Goal: Task Accomplishment & Management: Complete application form

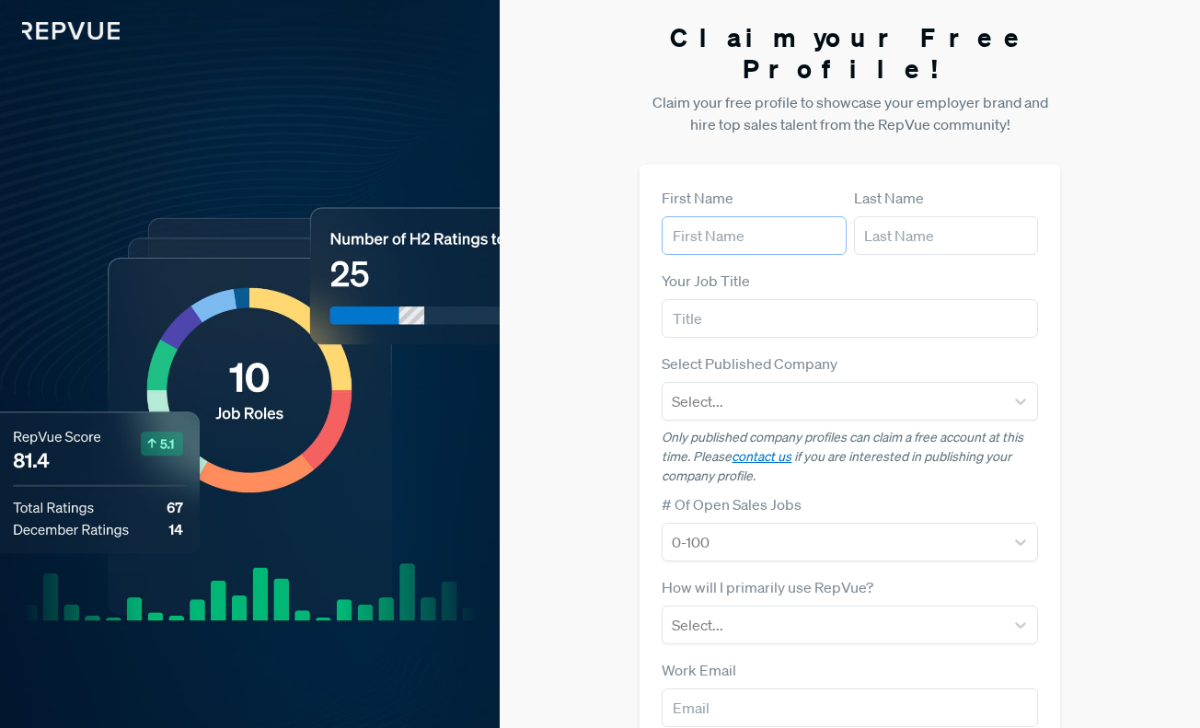
type input "e"
type input "felix"
type input "klein"
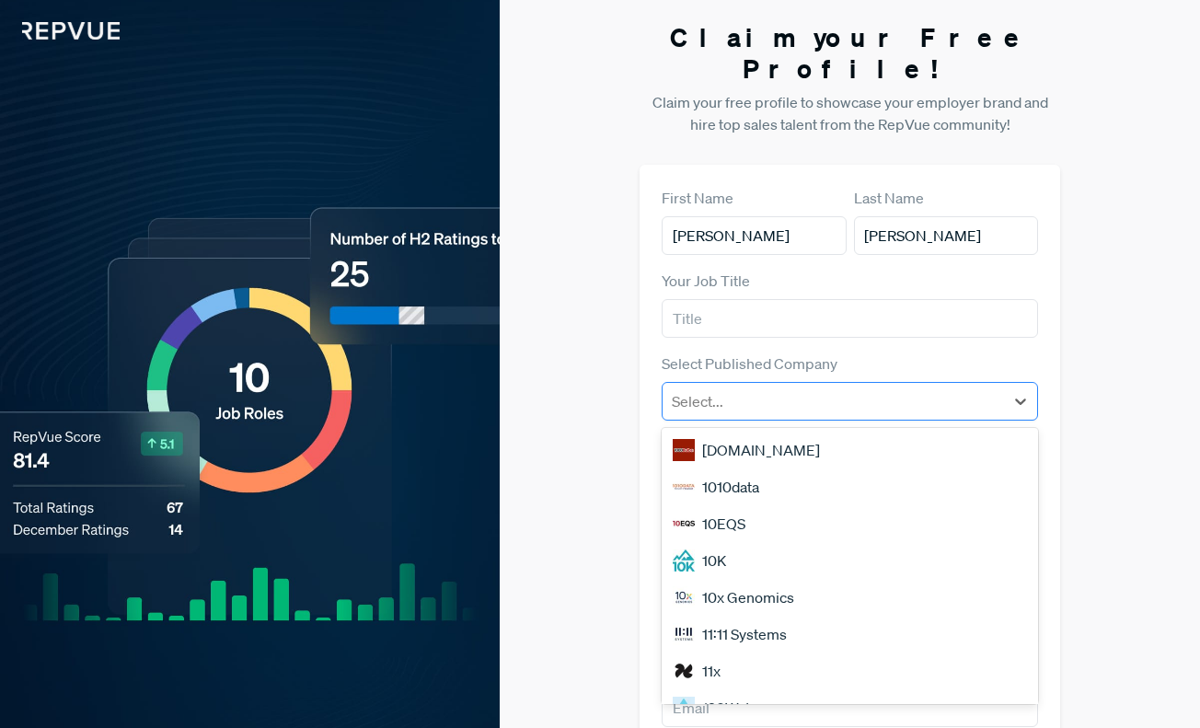
click at [763, 388] on div at bounding box center [833, 401] width 322 height 26
click at [795, 505] on div "10EQS" at bounding box center [848, 523] width 375 height 37
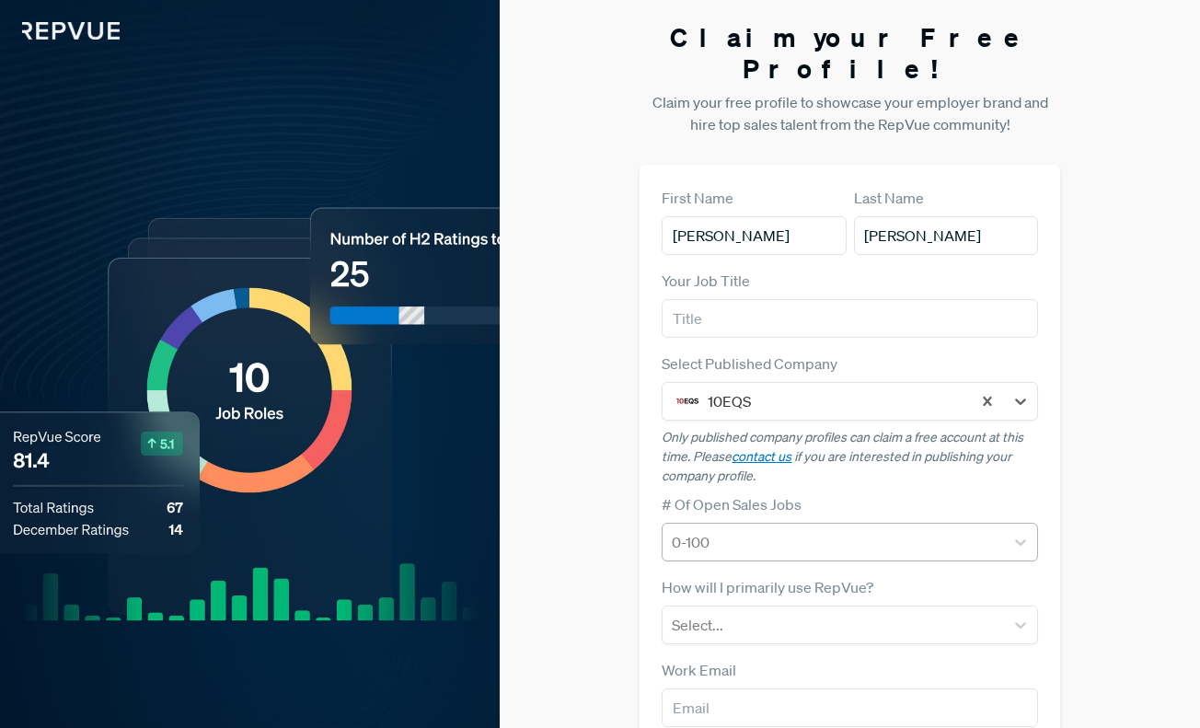
scroll to position [107, 0]
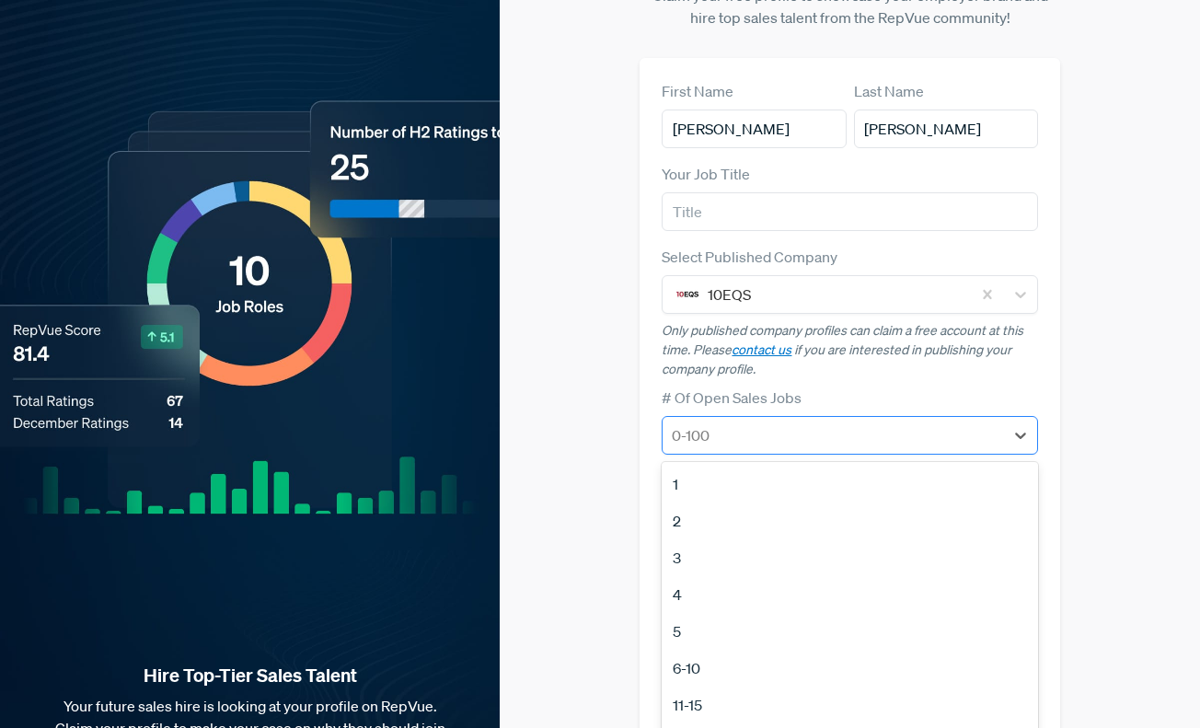
click at [732, 419] on div "0-100" at bounding box center [832, 435] width 340 height 33
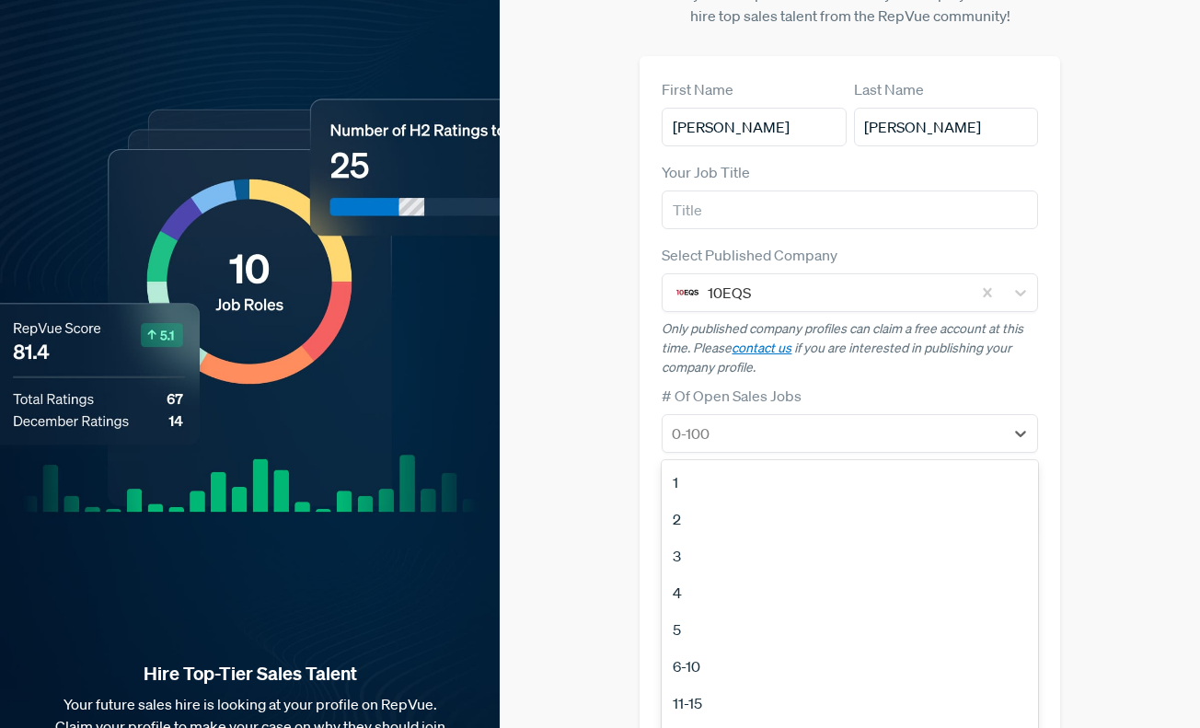
click at [789, 684] on div "11-15" at bounding box center [848, 702] width 375 height 37
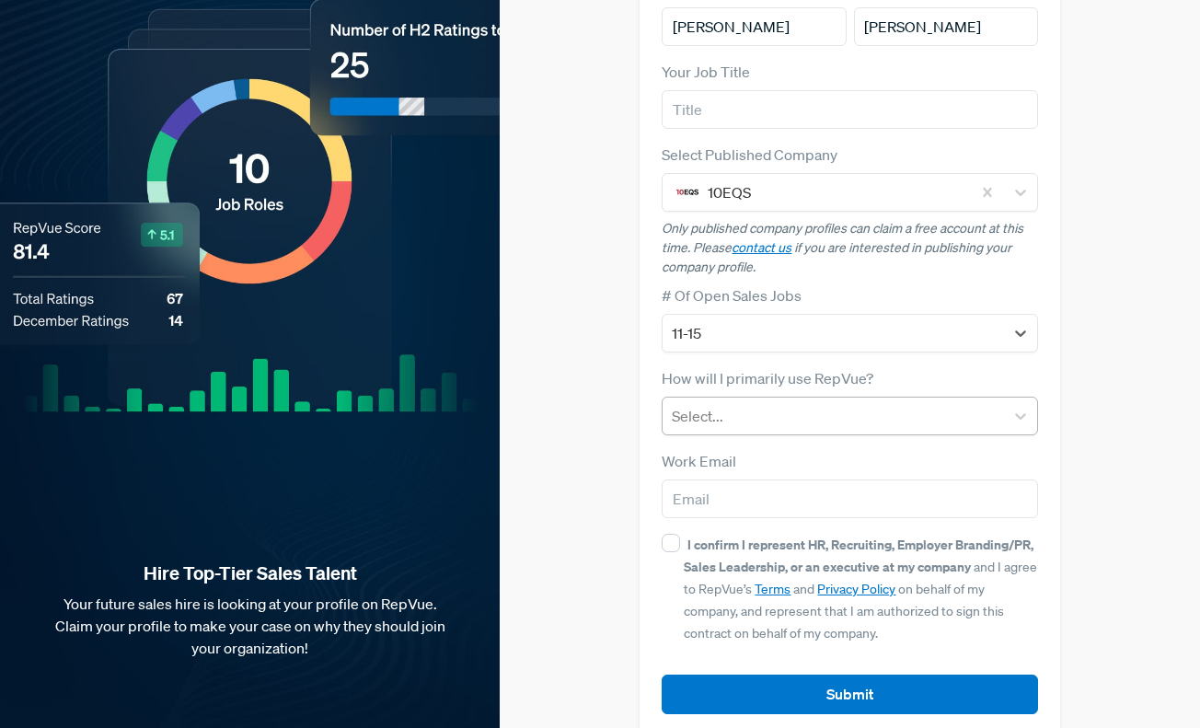
scroll to position [208, 0]
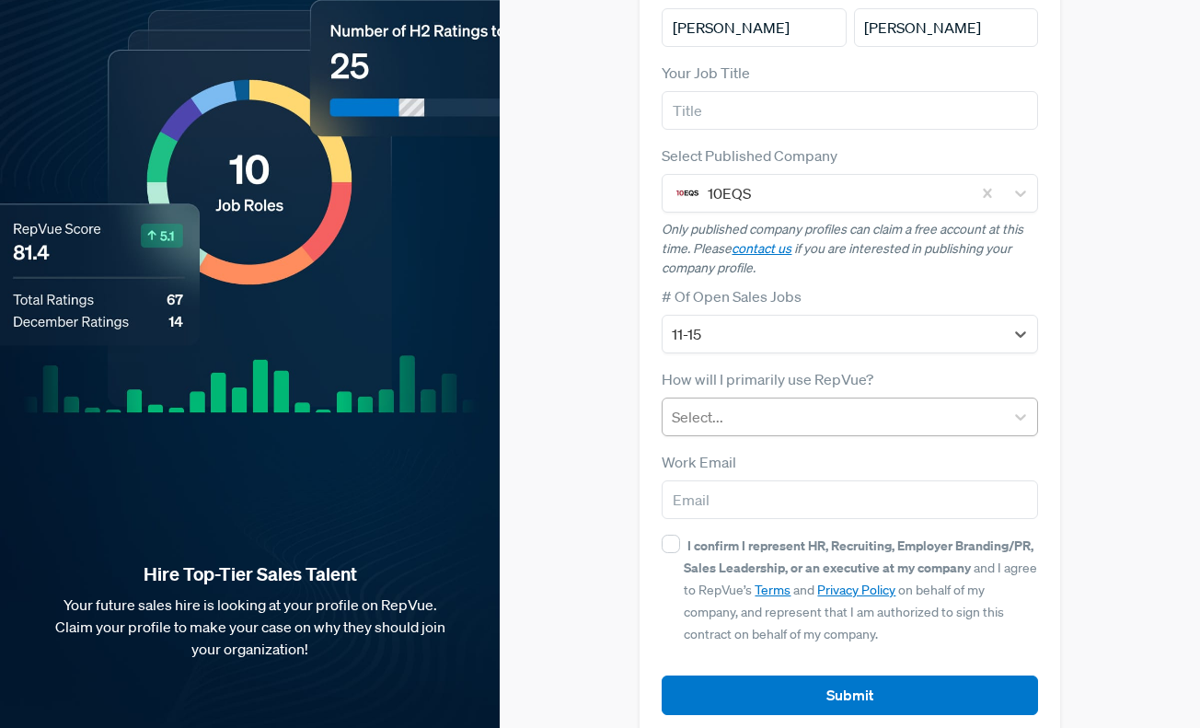
click at [733, 404] on div at bounding box center [833, 417] width 322 height 26
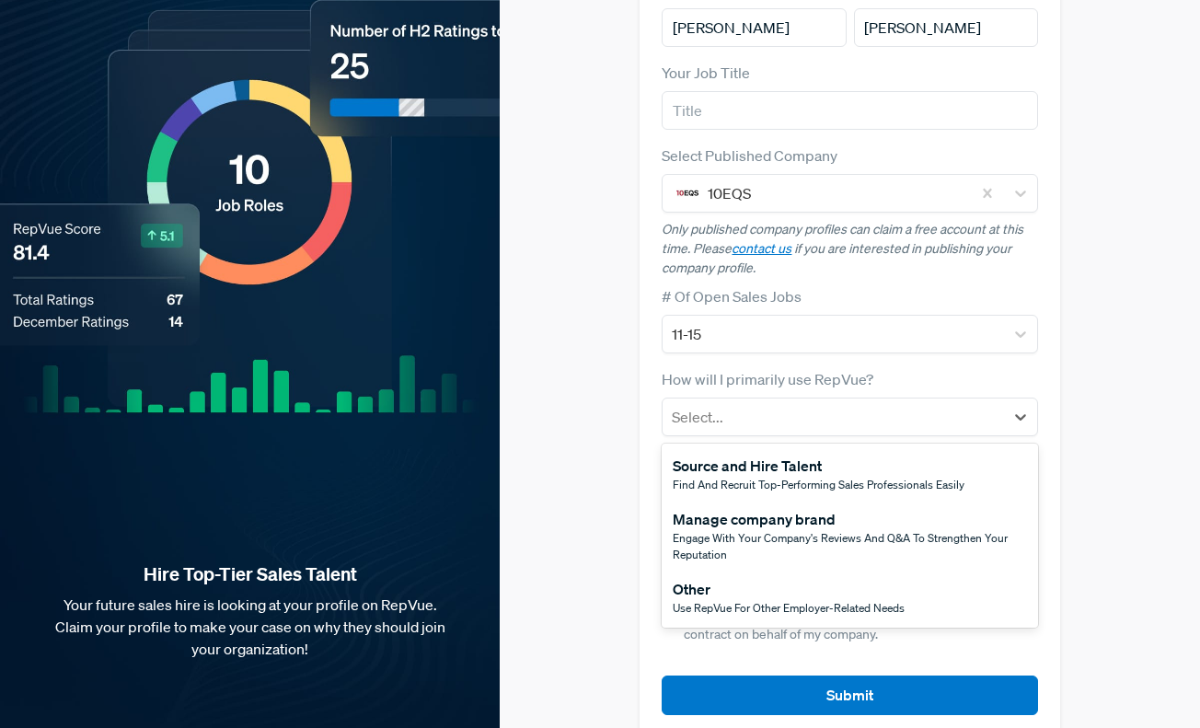
click at [780, 600] on span "Use RepVue for other employer-related needs" at bounding box center [788, 608] width 232 height 16
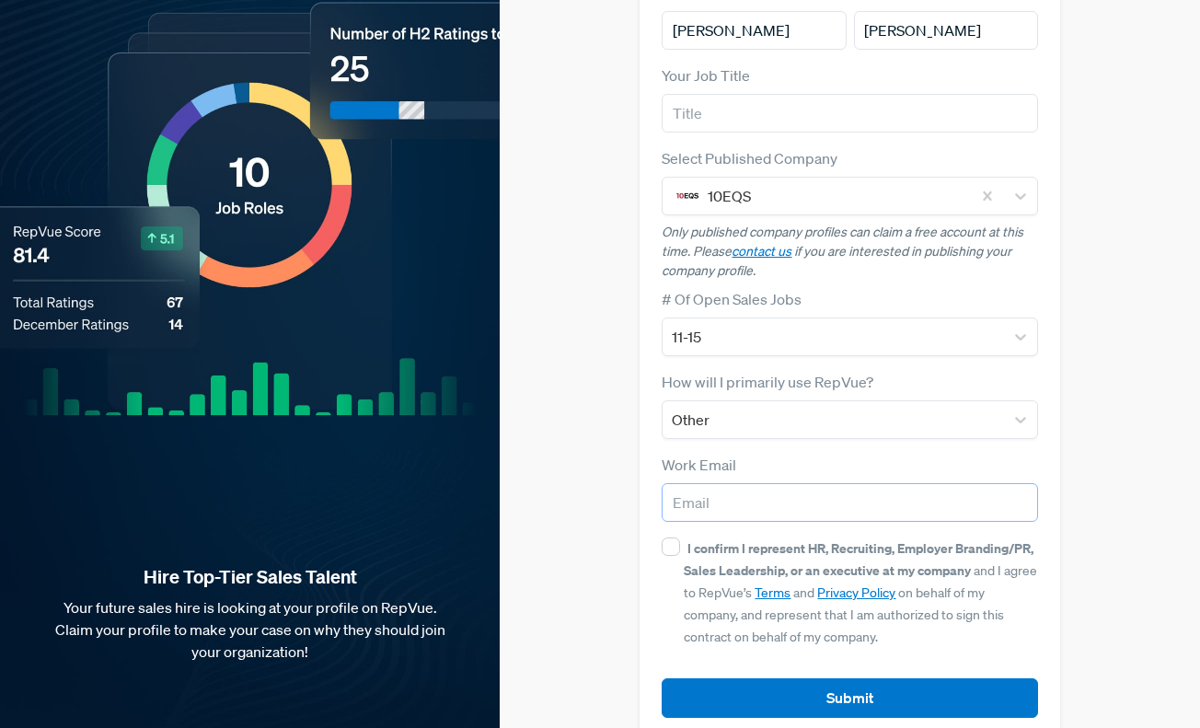
scroll to position [203, 0]
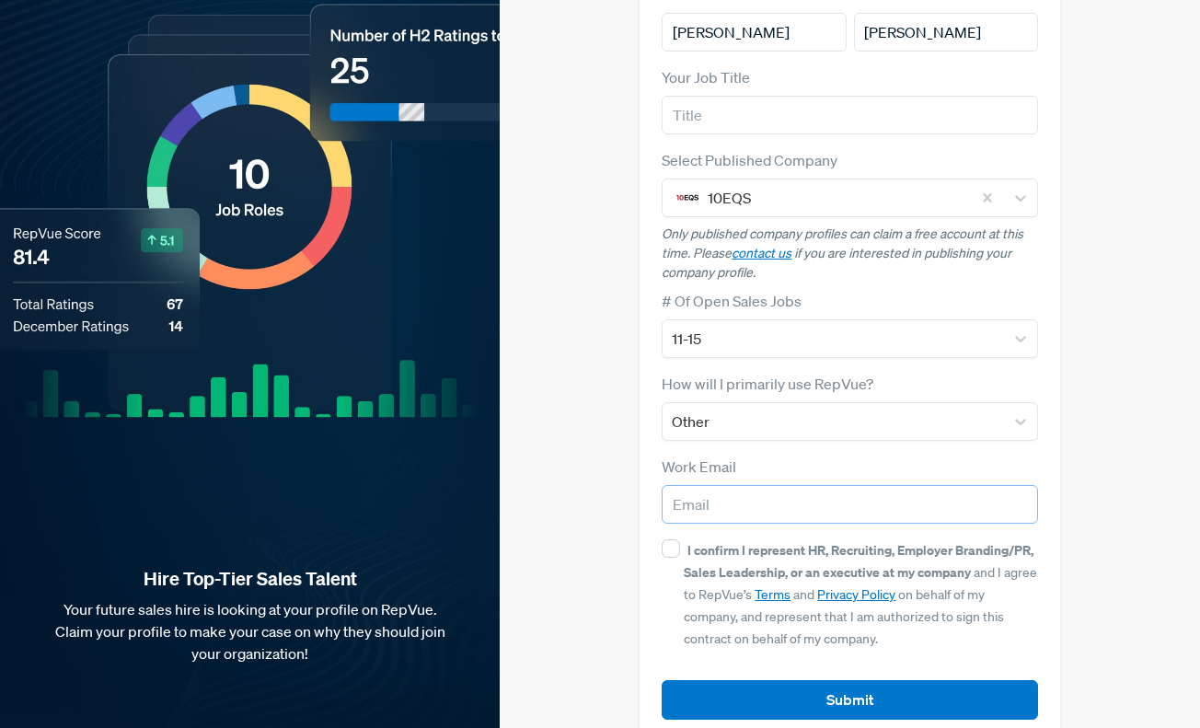
type input "[EMAIL_ADDRESS][DOMAIN_NAME]"
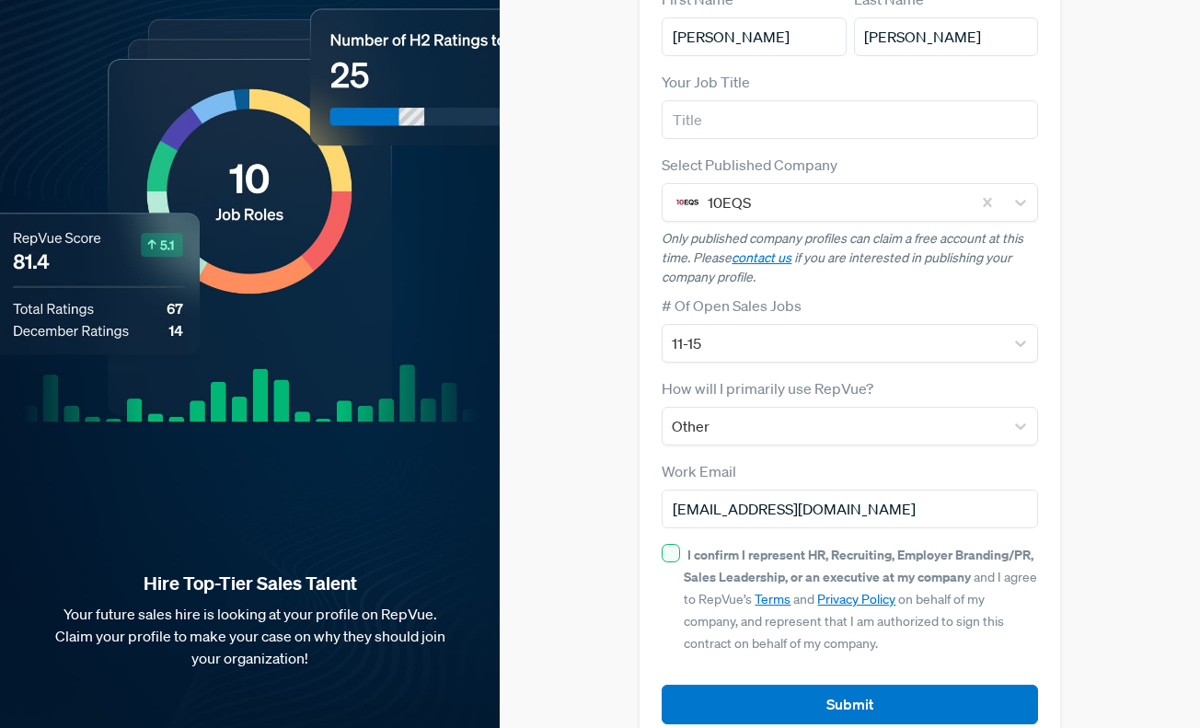
click at [673, 544] on input "I confirm I represent HR, Recruiting, Employer Branding/PR, Sales Leadership, o…" at bounding box center [670, 553] width 18 height 18
checkbox input "true"
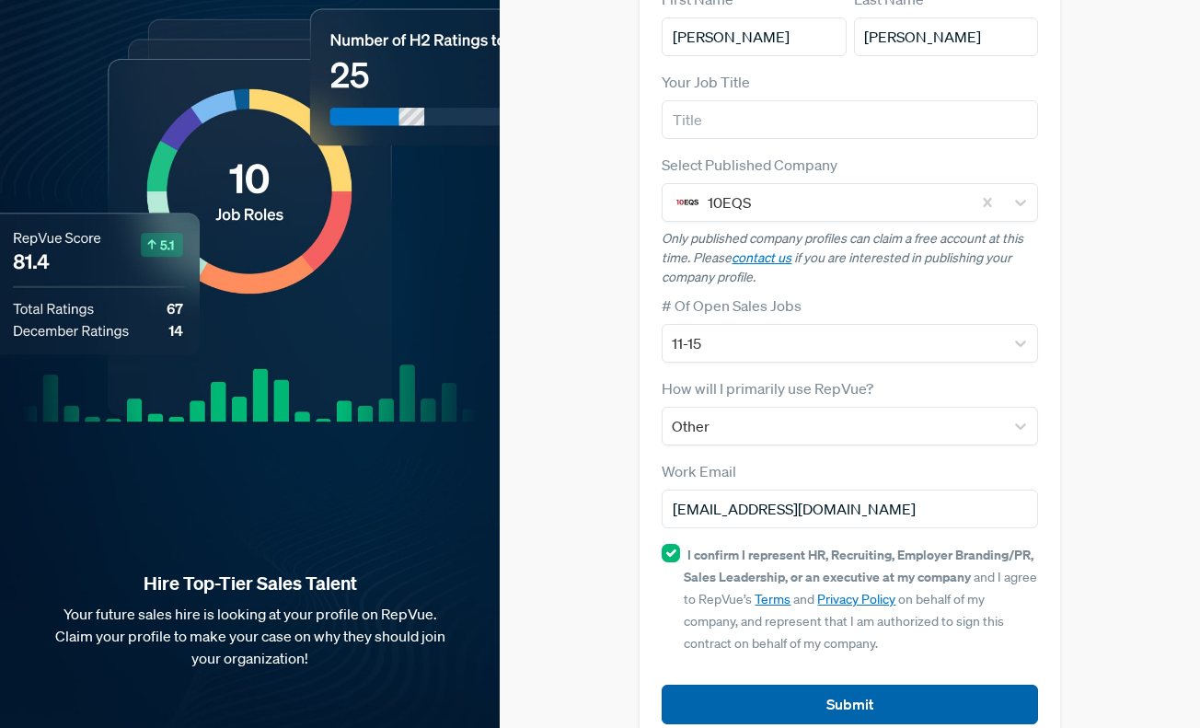
click at [824, 684] on button "Submit" at bounding box center [848, 704] width 375 height 40
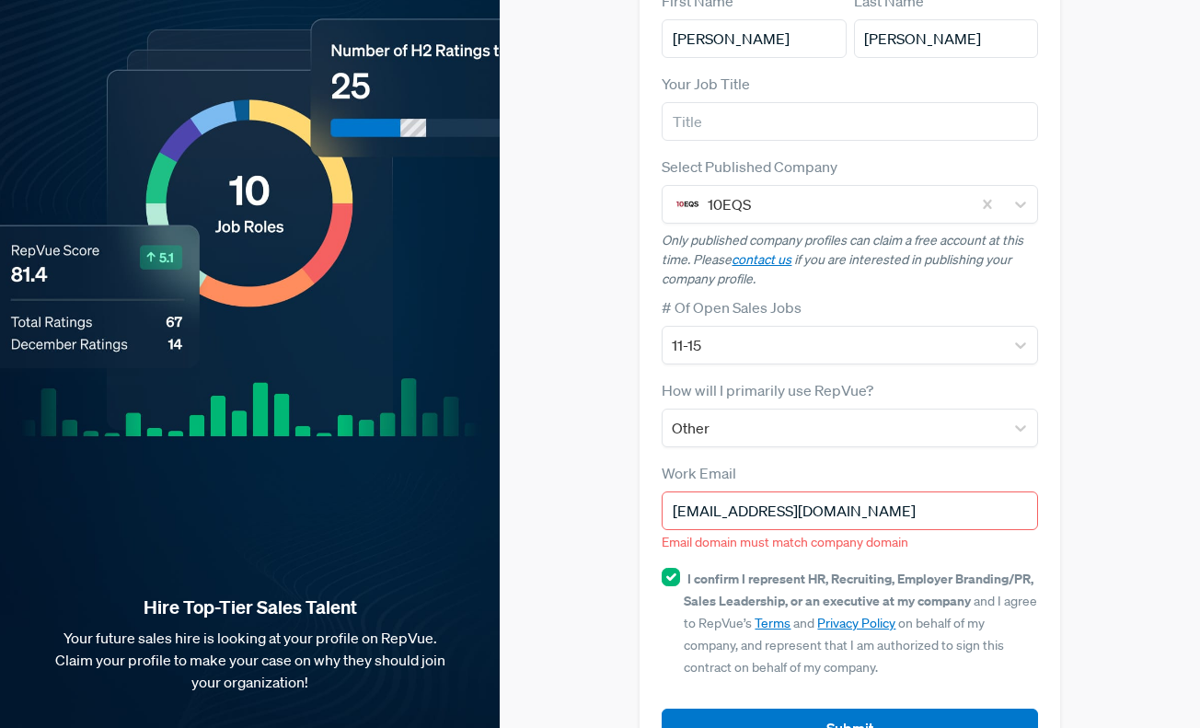
scroll to position [196, 0]
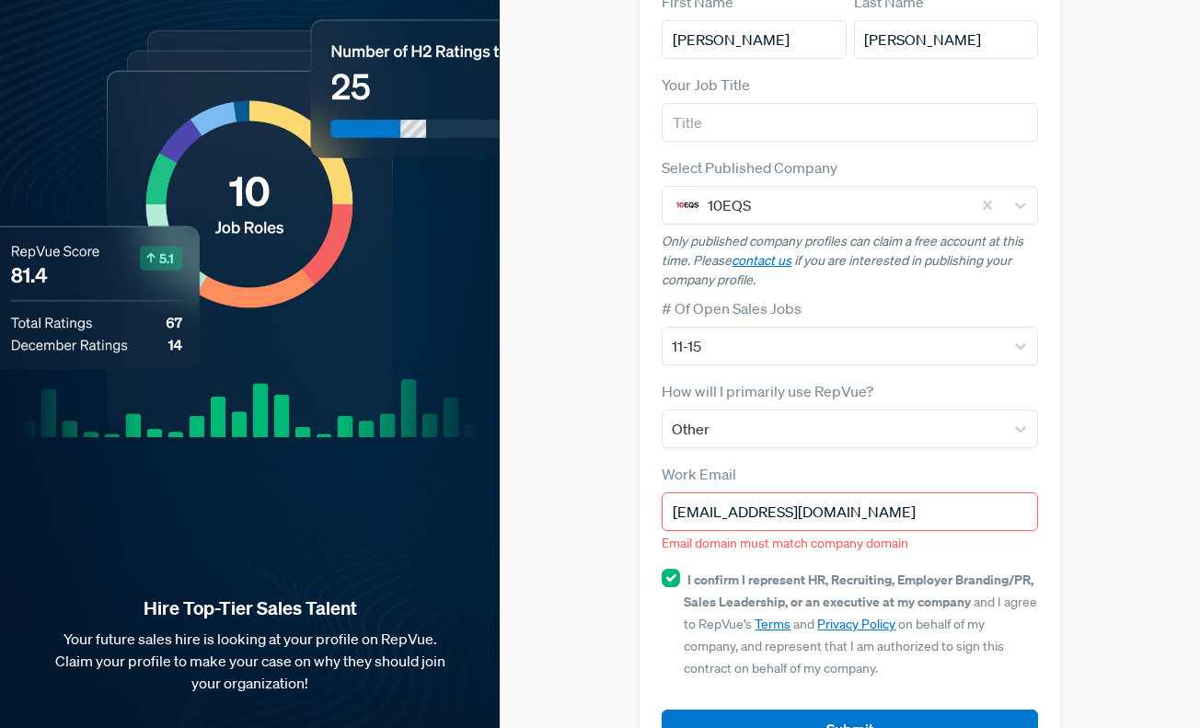
click at [862, 492] on input "[EMAIL_ADDRESS][DOMAIN_NAME]" at bounding box center [848, 511] width 375 height 39
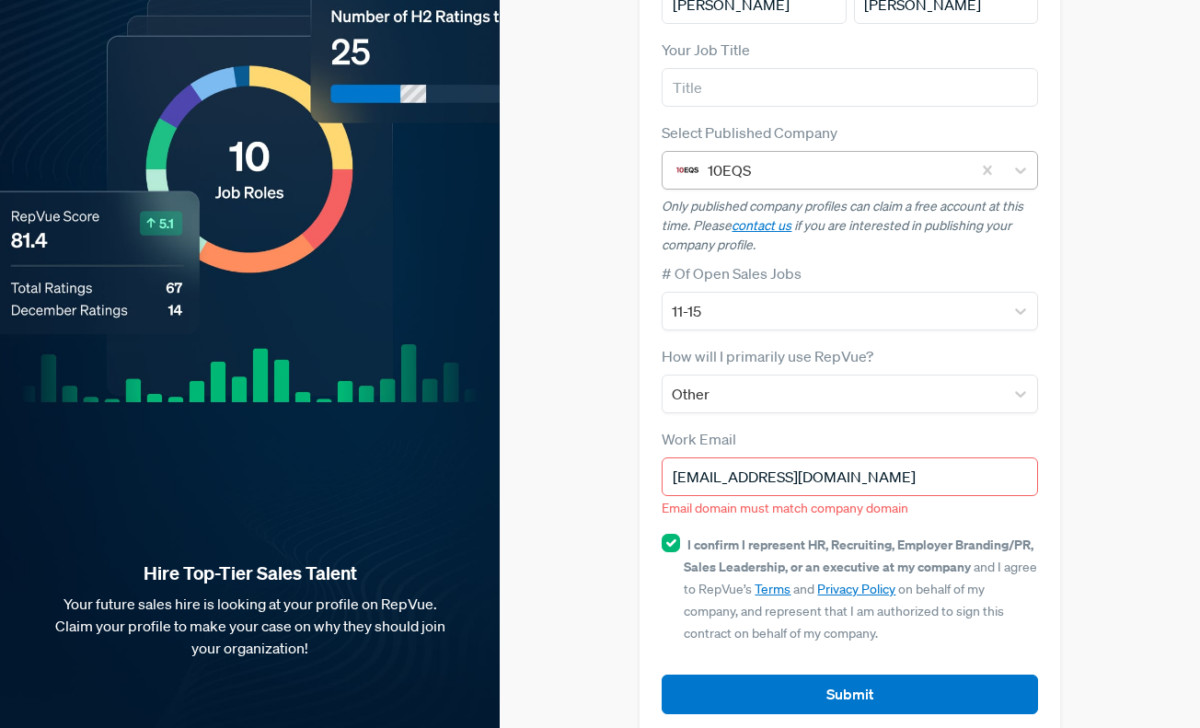
scroll to position [230, 0]
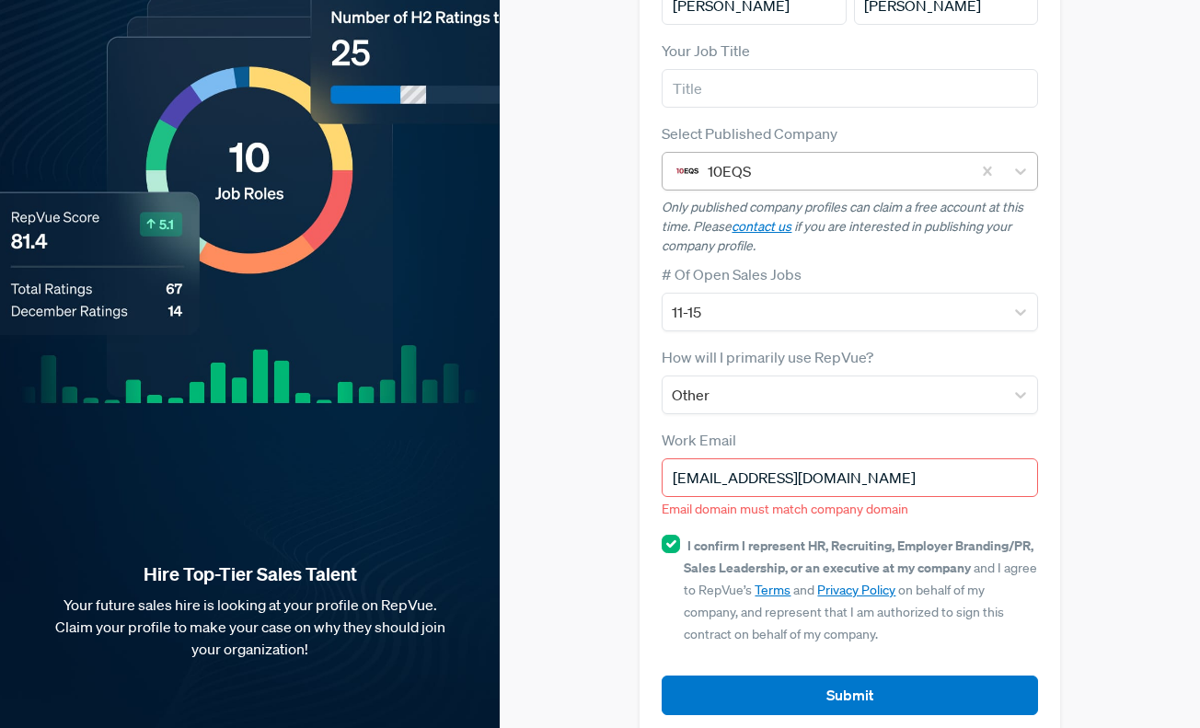
click at [946, 158] on div at bounding box center [833, 171] width 253 height 26
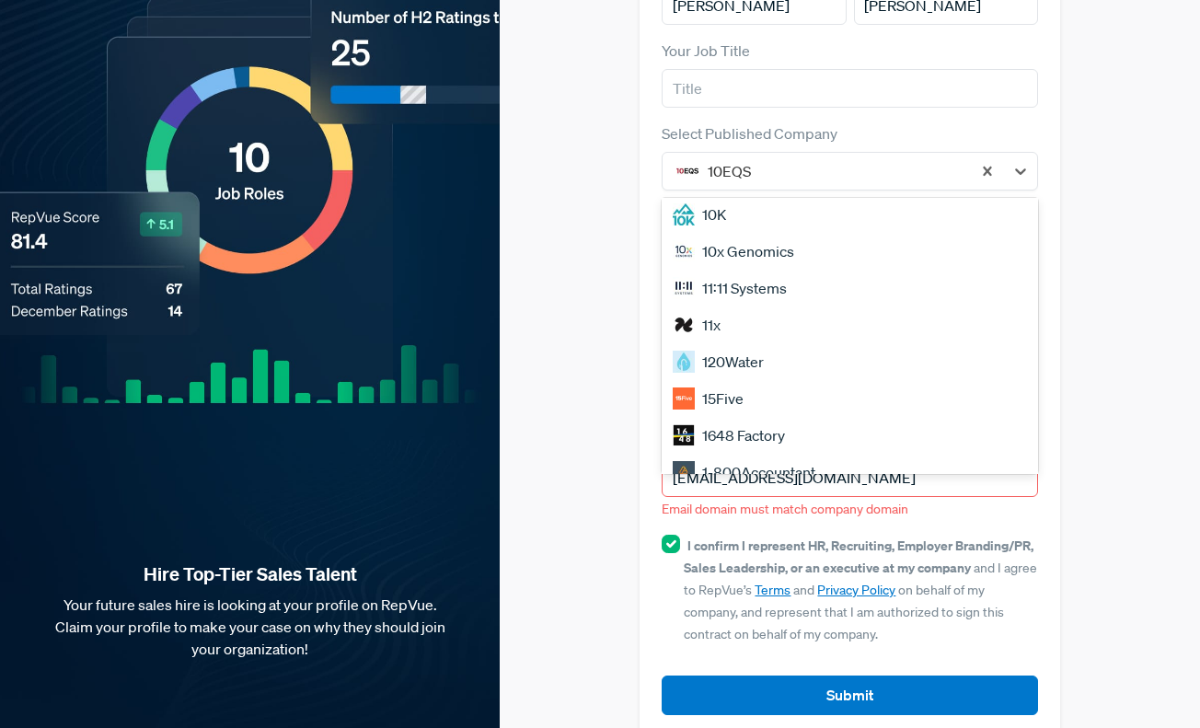
click at [553, 410] on div "Claim your Free Profile! Claim your free profile to showcase your employer bran…" at bounding box center [850, 264] width 700 height 989
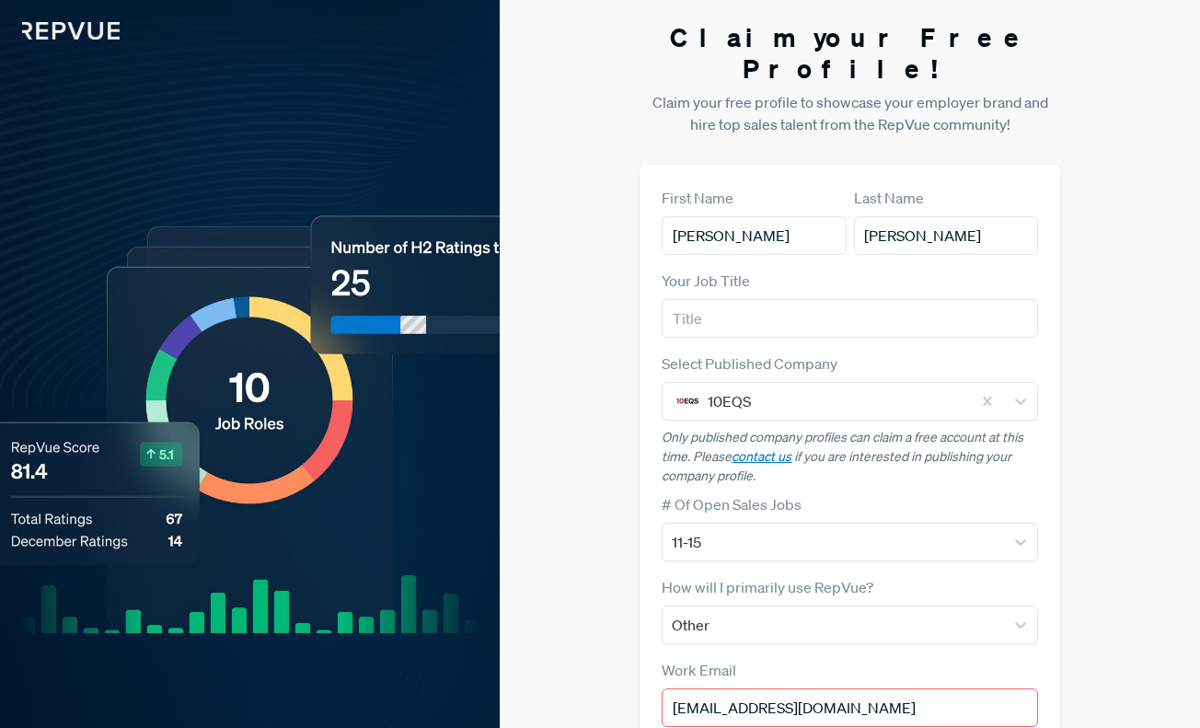
scroll to position [0, 0]
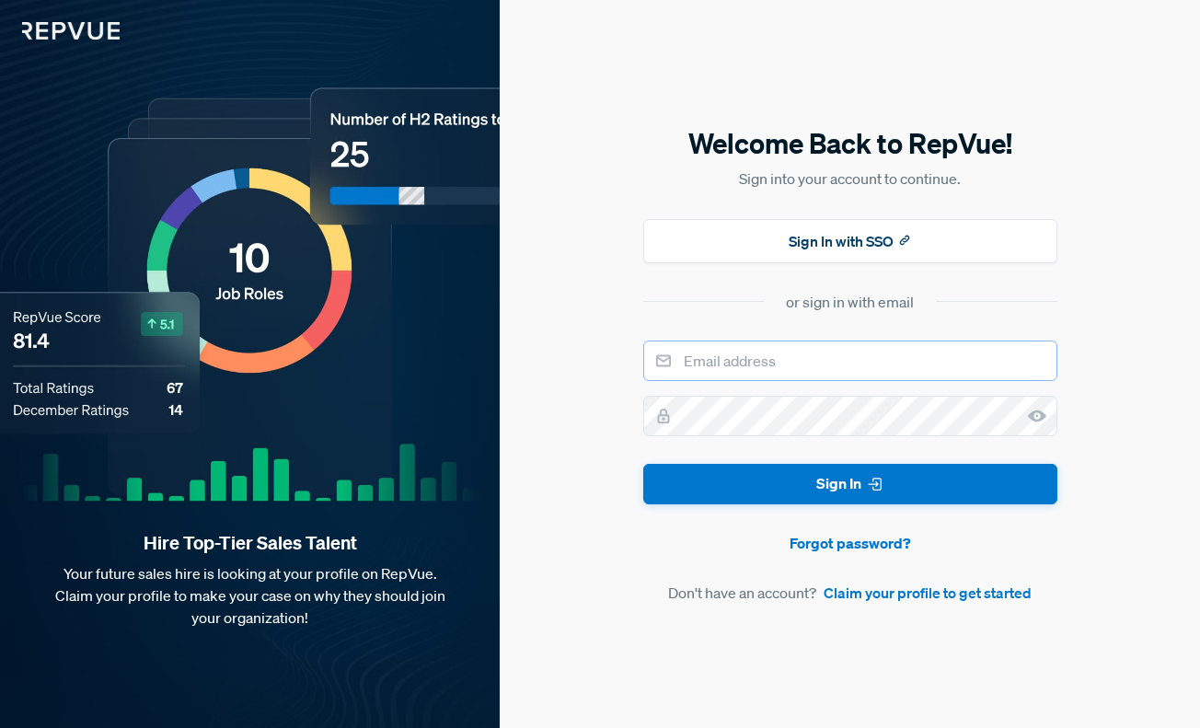
type input "[EMAIL_ADDRESS][DOMAIN_NAME]"
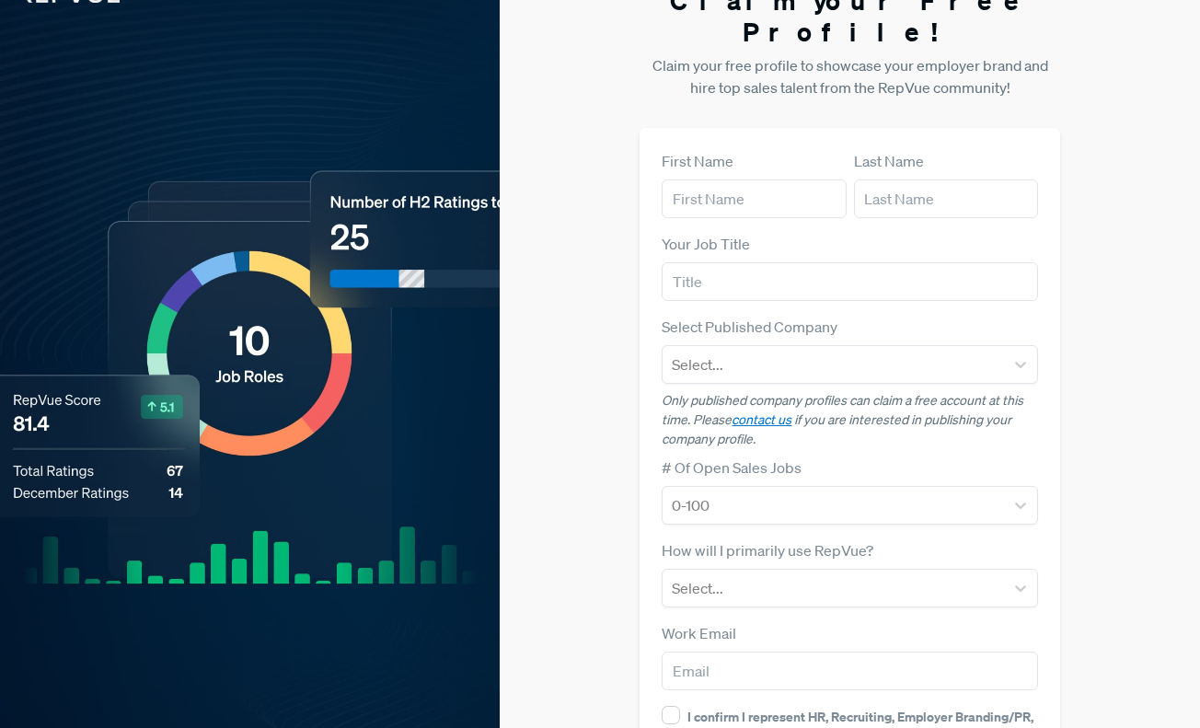
scroll to position [39, 0]
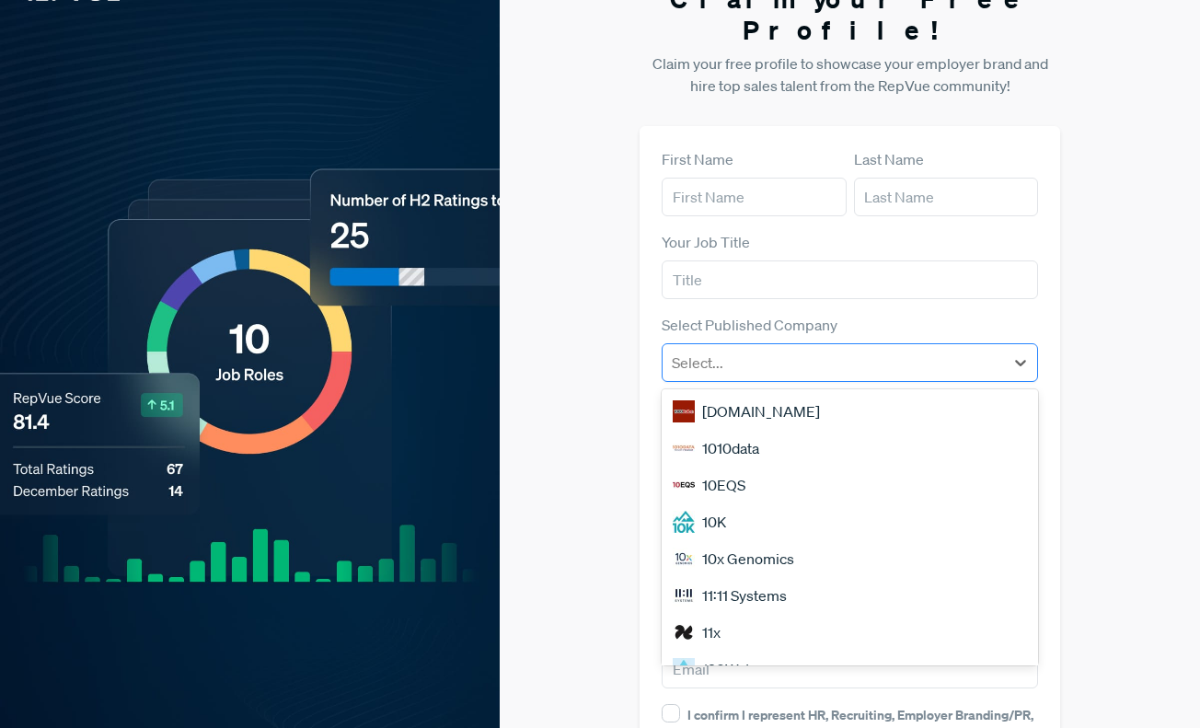
click at [776, 350] on div at bounding box center [833, 363] width 322 height 26
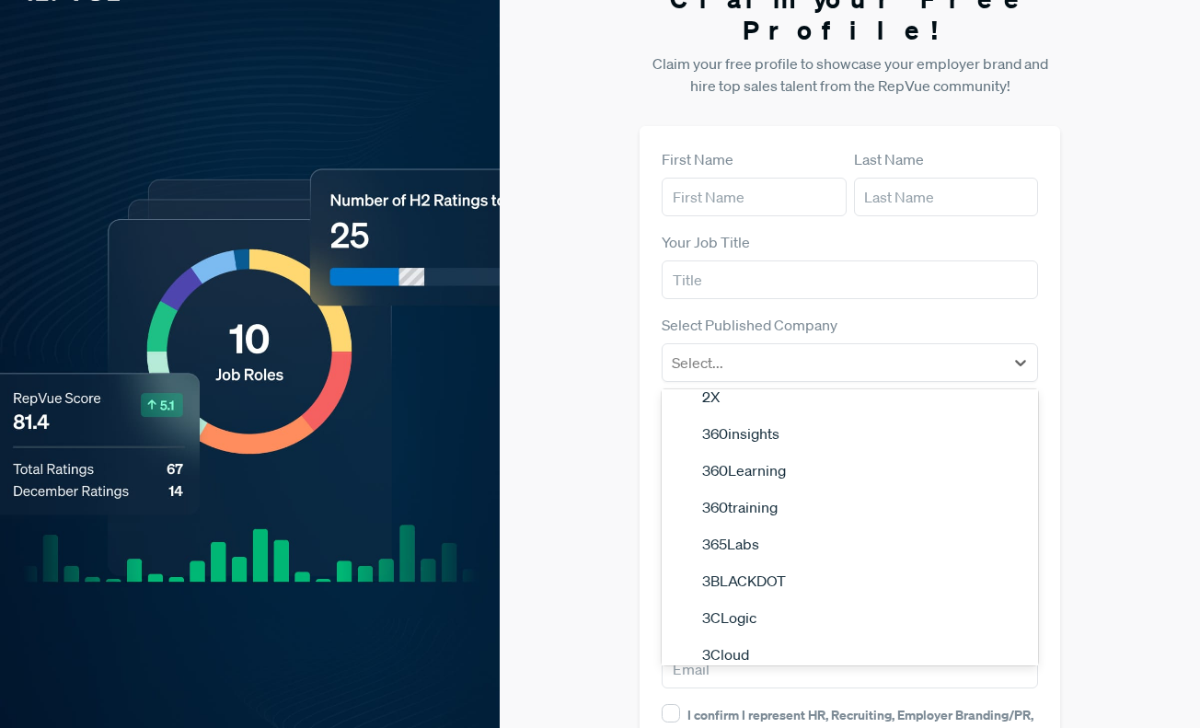
scroll to position [1571, 0]
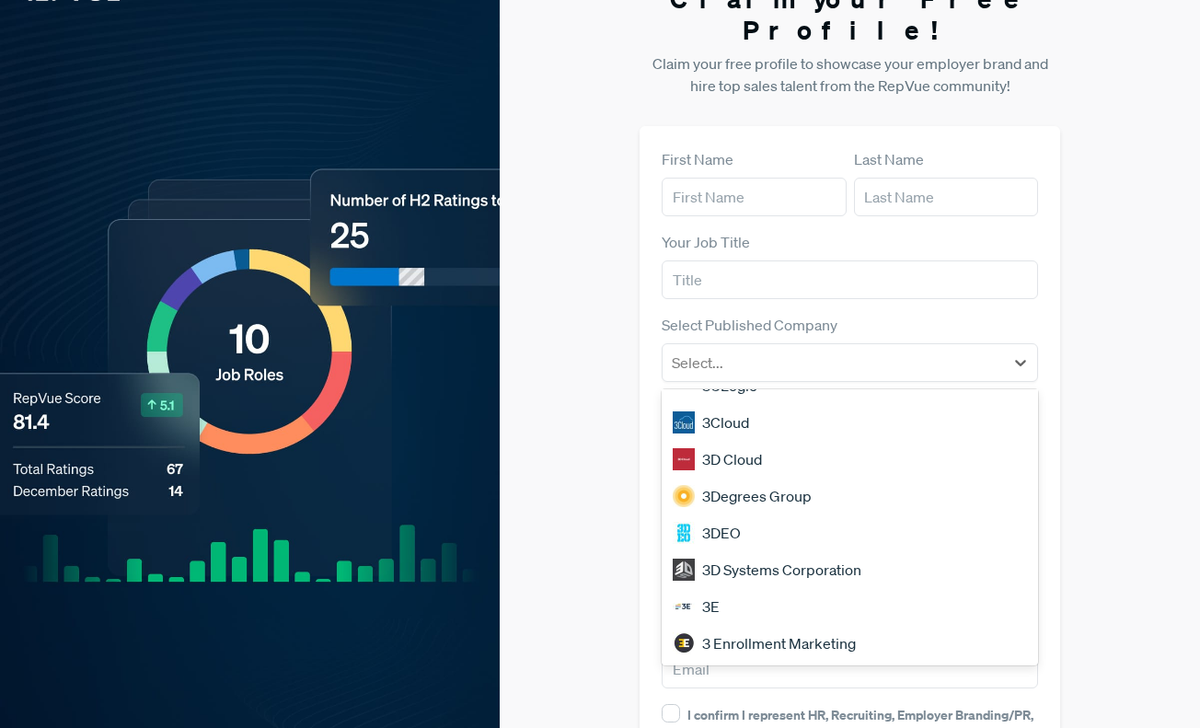
click at [745, 625] on div "3 Enrollment Marketing" at bounding box center [848, 643] width 375 height 37
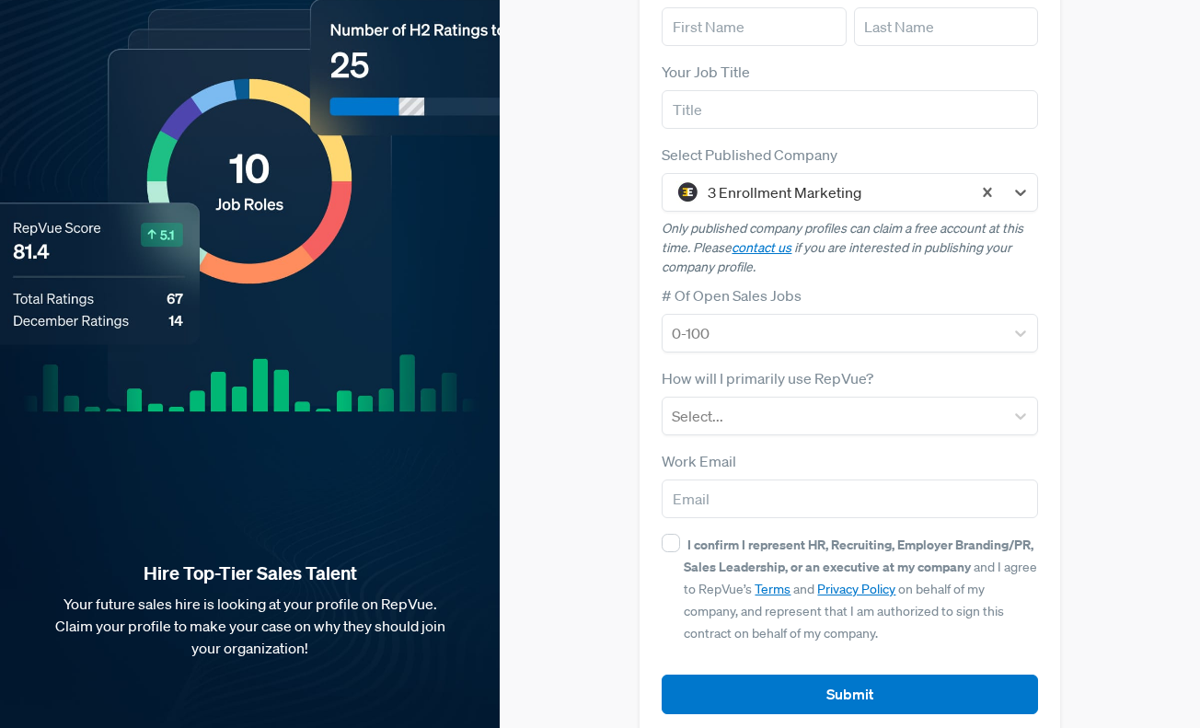
scroll to position [208, 0]
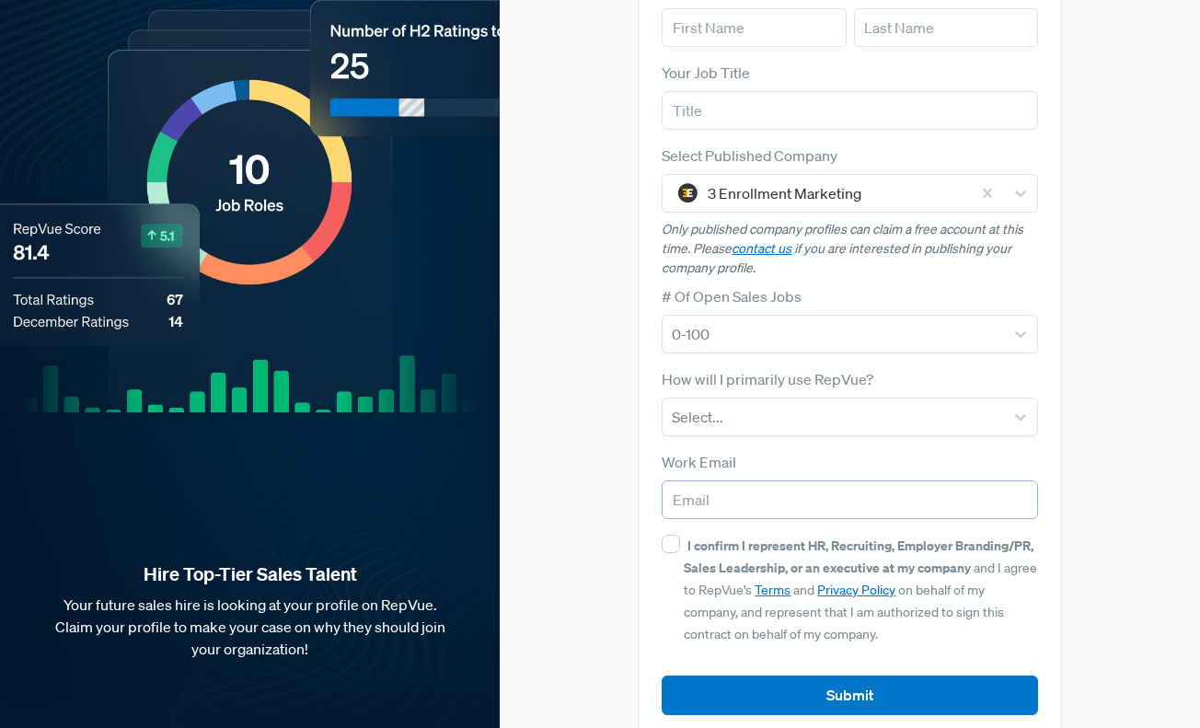
paste input "wegotthis@3enrollment.com"
type input "wegotthis@3enrollment.com"
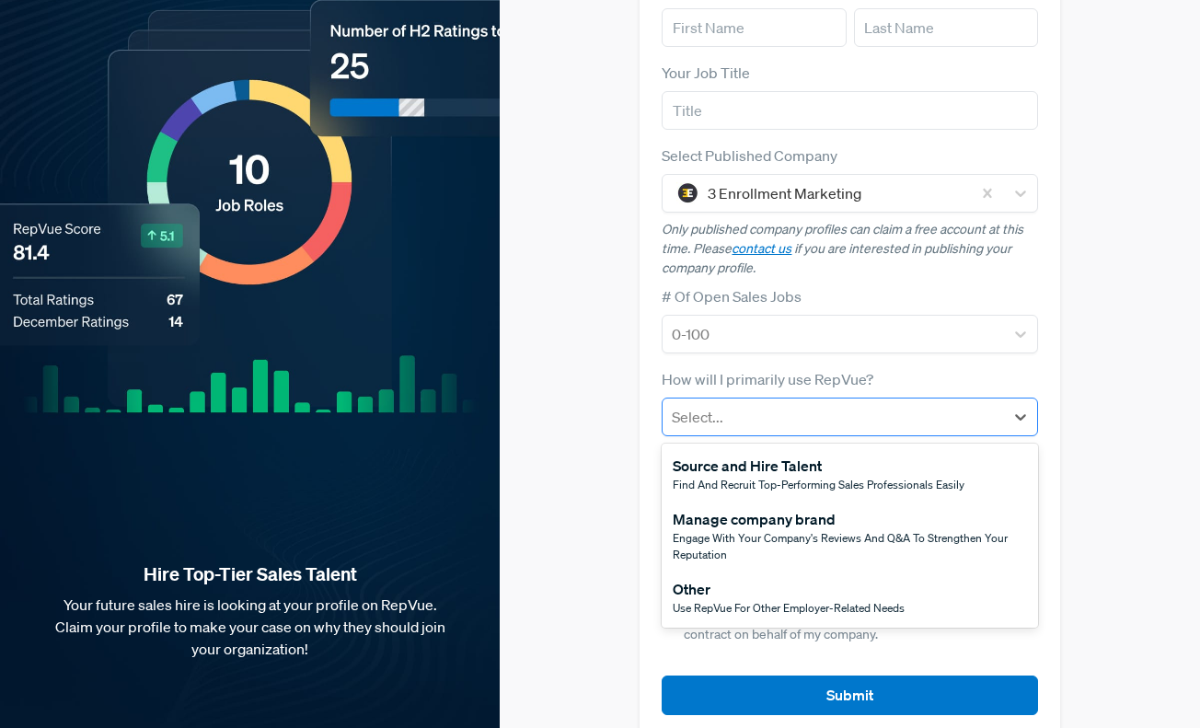
click at [728, 404] on div at bounding box center [833, 417] width 322 height 26
click at [750, 454] on div "Source and Hire Talent" at bounding box center [818, 465] width 292 height 22
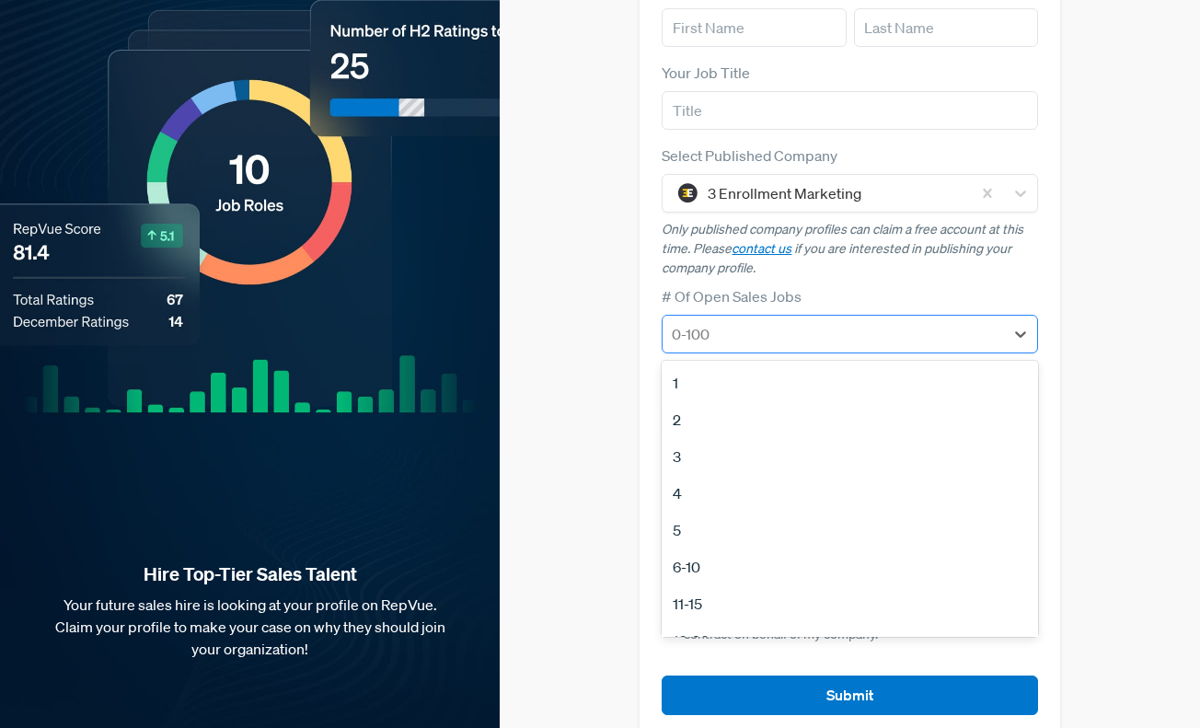
click at [736, 321] on div at bounding box center [833, 334] width 322 height 26
click at [727, 364] on div "1" at bounding box center [848, 382] width 375 height 37
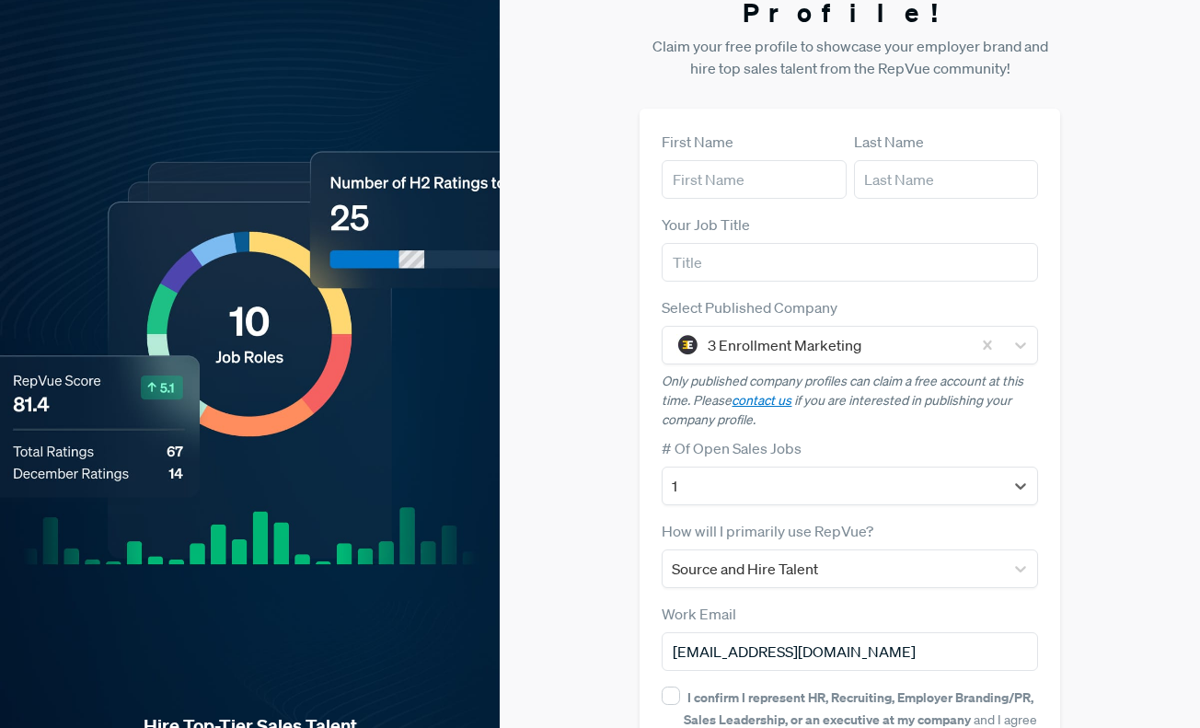
scroll to position [54, 0]
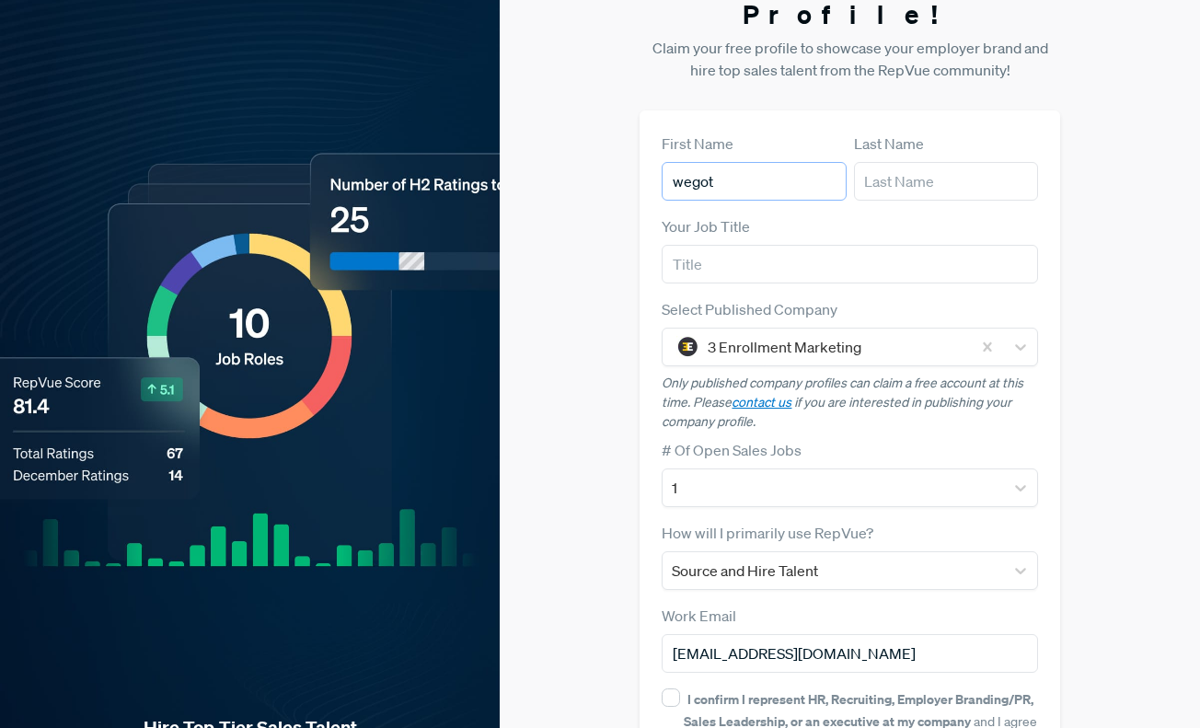
type input "wegot"
drag, startPoint x: 940, startPoint y: 164, endPoint x: 932, endPoint y: 155, distance: 12.4
type input "this"
click at [584, 297] on div "Claim your Free Profile! Claim your free profile to showcase your employer bran…" at bounding box center [850, 429] width 700 height 967
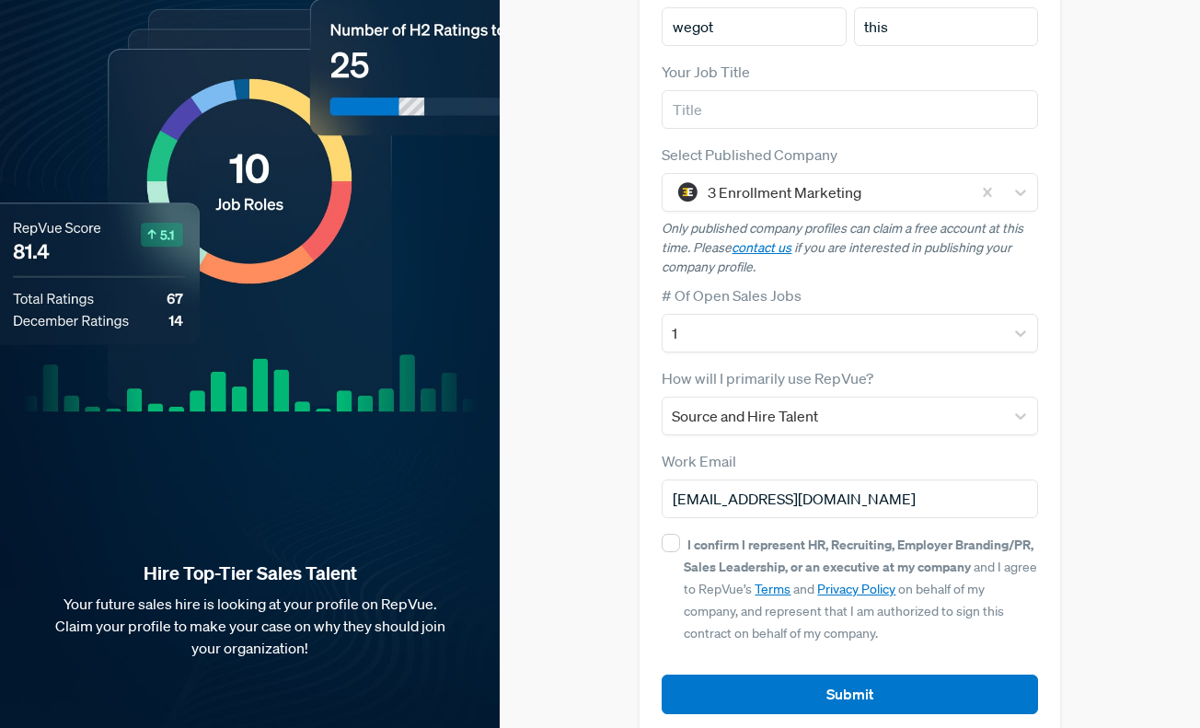
scroll to position [208, 0]
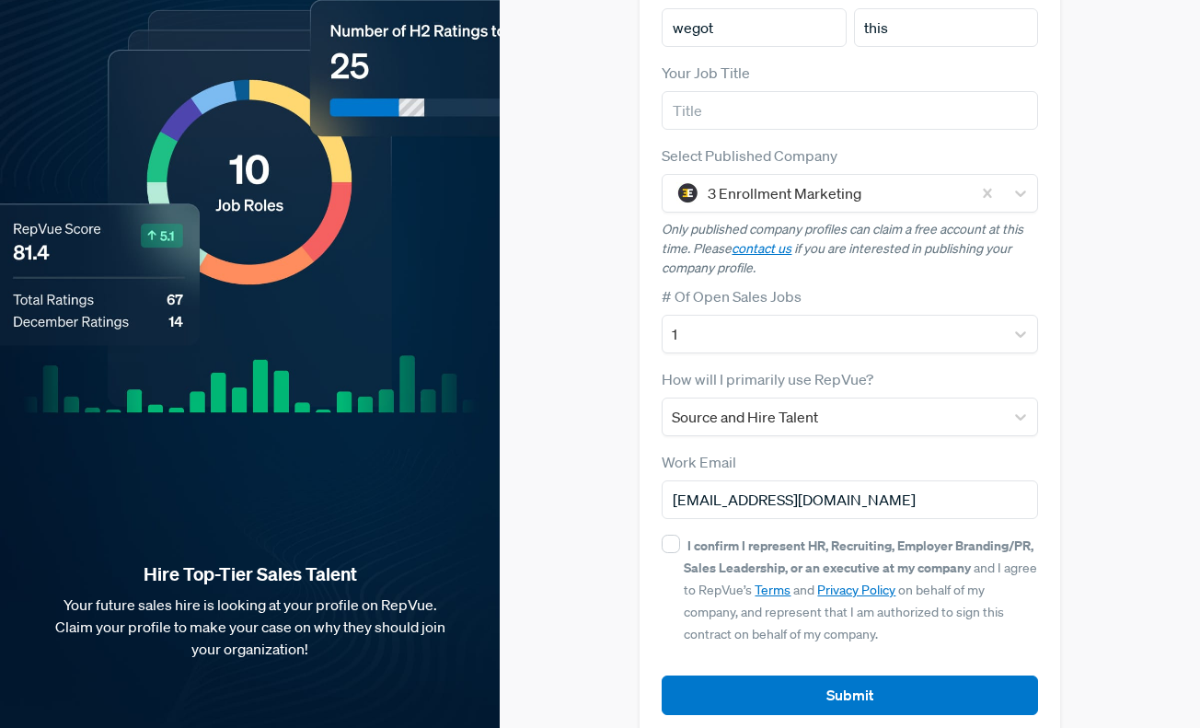
click at [659, 511] on div "First Name wegot Last Name this Your Job Title Select Published Company 3 Enrol…" at bounding box center [849, 347] width 420 height 780
click at [677, 534] on input "I confirm I represent HR, Recruiting, Employer Branding/PR, Sales Leadership, o…" at bounding box center [670, 543] width 18 height 18
checkbox input "true"
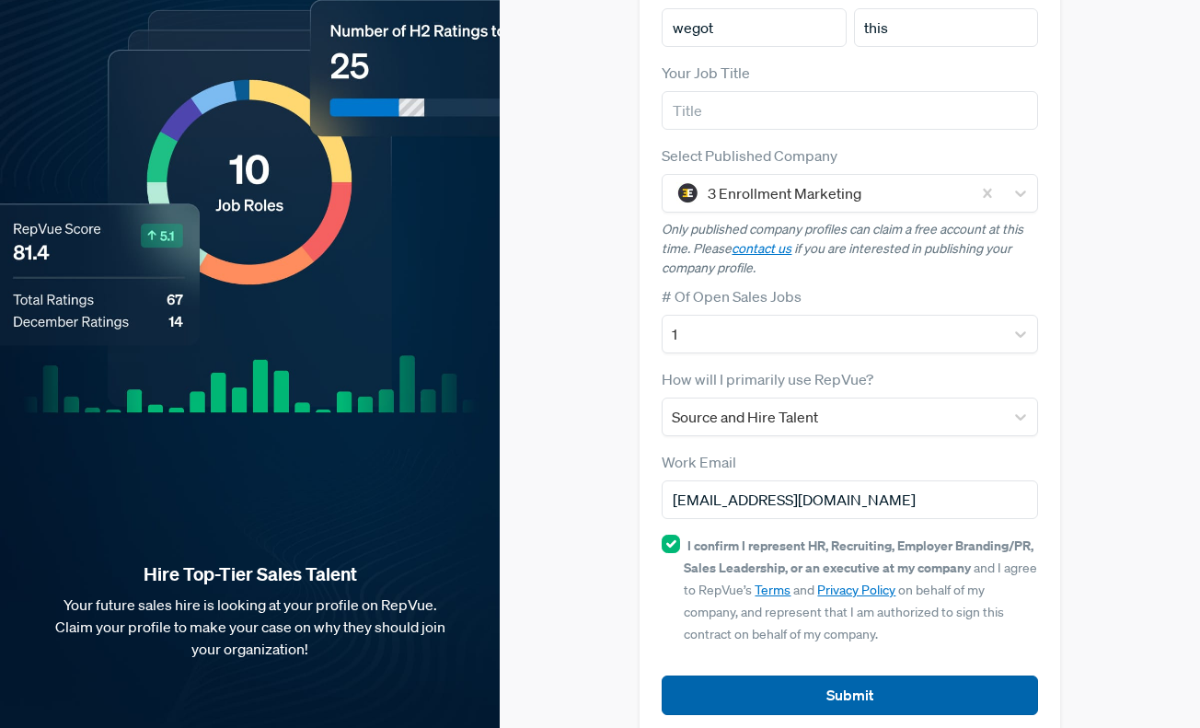
click at [830, 680] on button "Submit" at bounding box center [848, 695] width 375 height 40
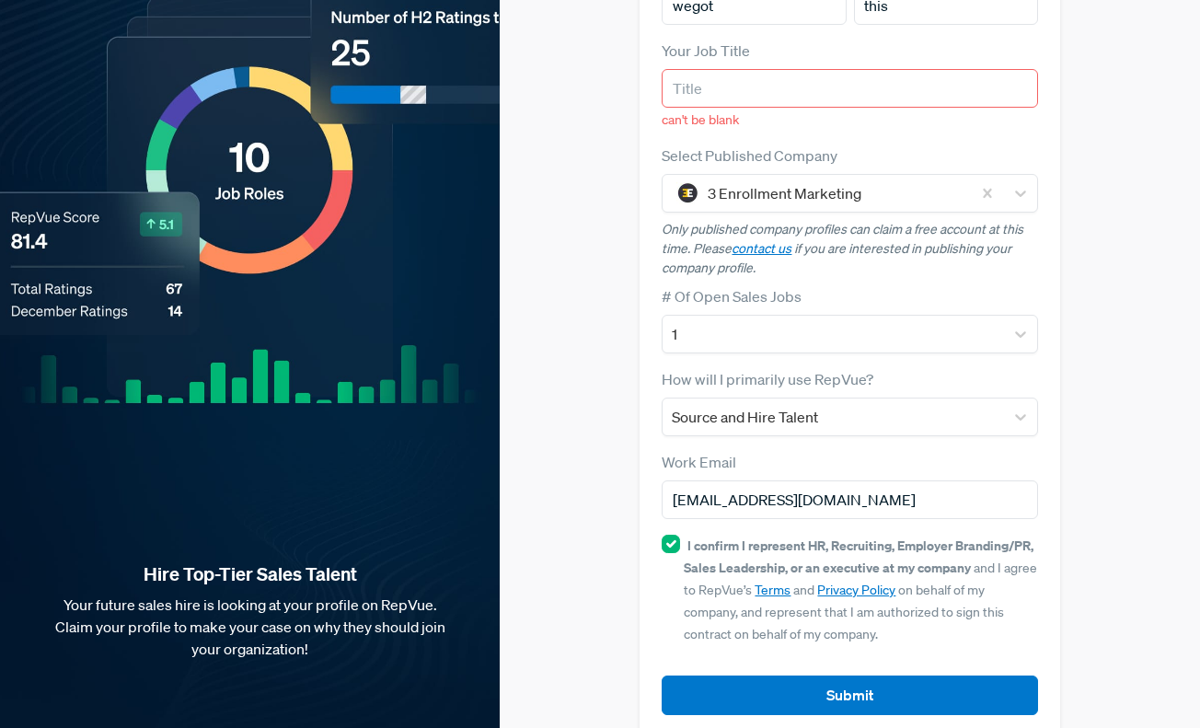
click at [747, 69] on input "text" at bounding box center [848, 88] width 375 height 39
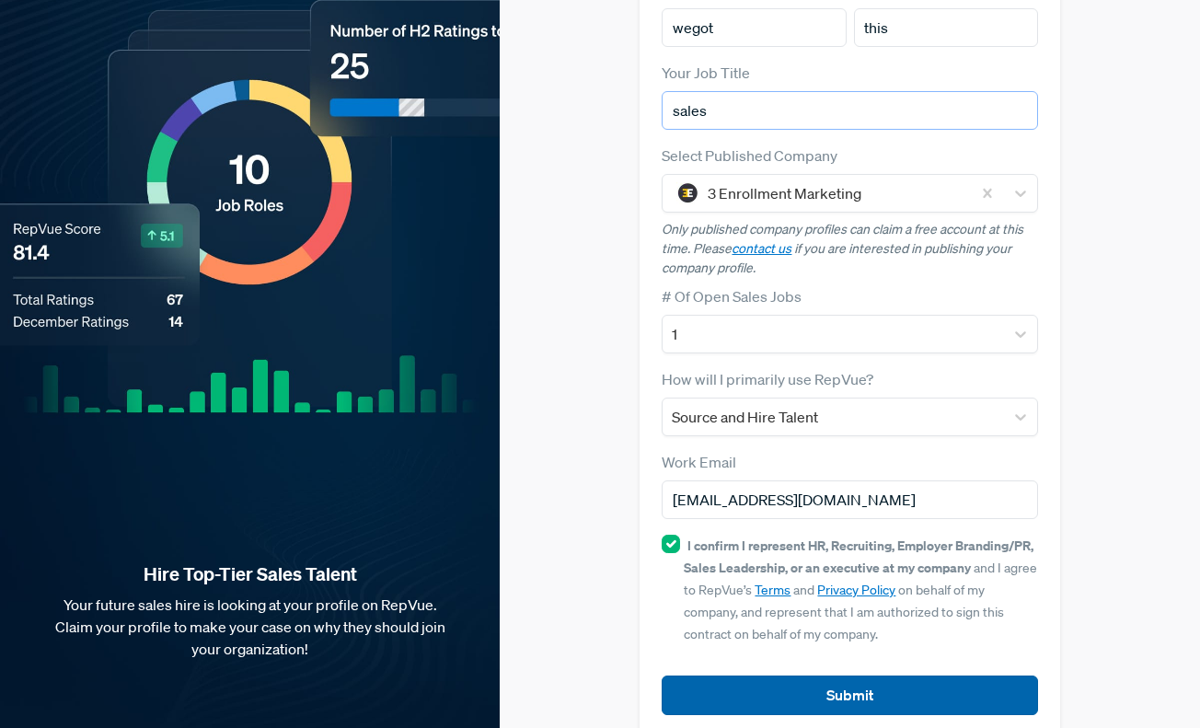
type input "sales"
click at [750, 675] on button "Submit" at bounding box center [848, 695] width 375 height 40
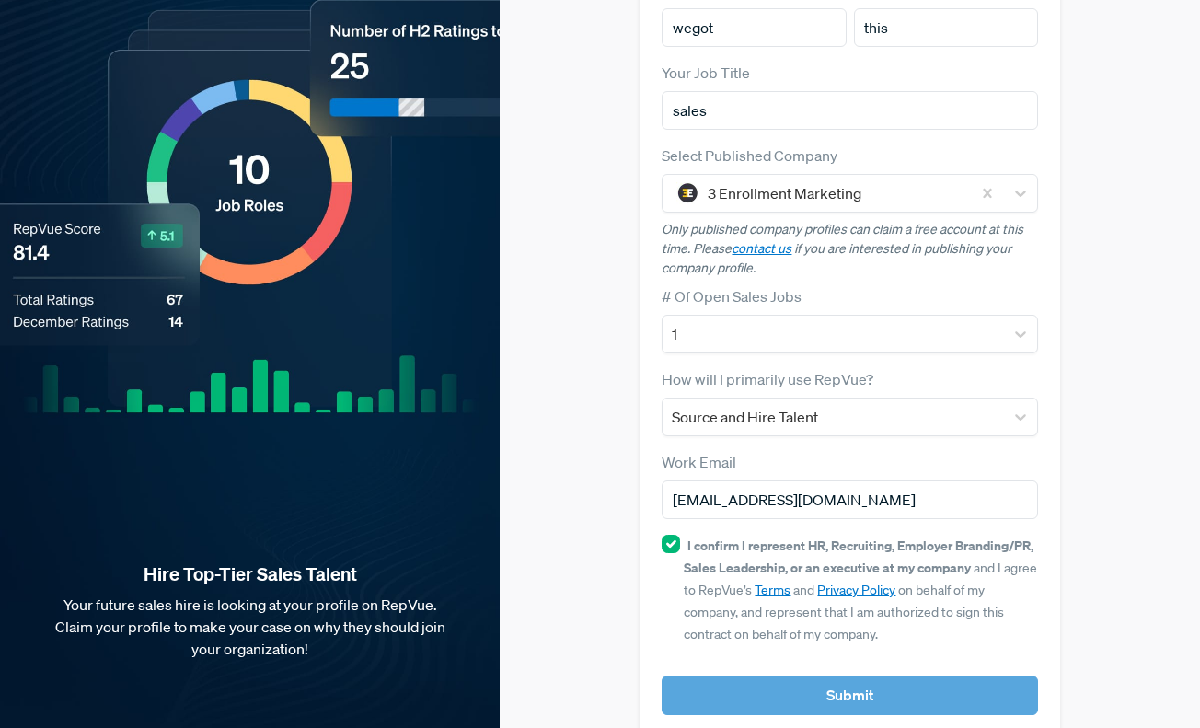
scroll to position [0, 0]
